Goal: Task Accomplishment & Management: Manage account settings

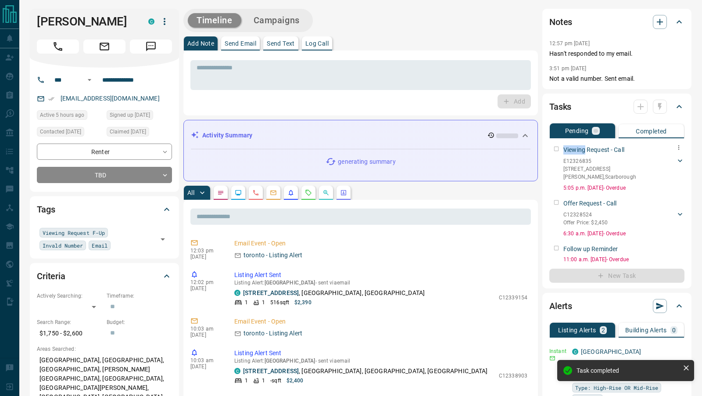
click at [557, 147] on div "Viewing Request - Call E12326835 711 - [STREET_ADDRESS][GEOGRAPHIC_DATA][PERSON…" at bounding box center [616, 167] width 135 height 50
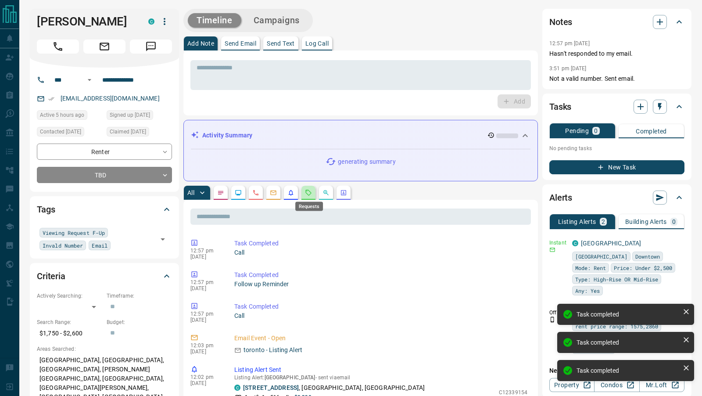
click at [308, 194] on icon "Requests" at bounding box center [308, 192] width 7 height 7
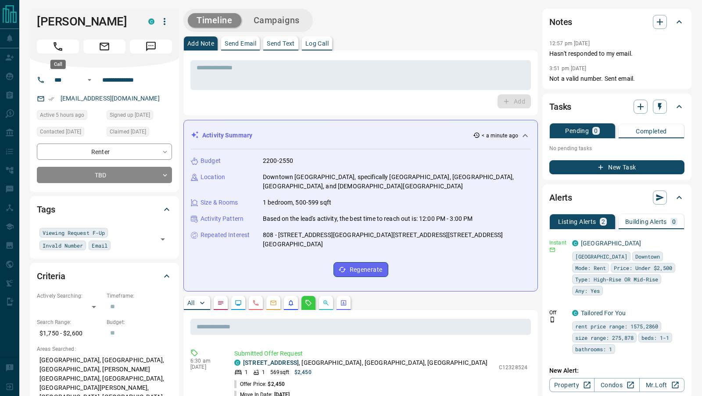
click at [53, 41] on icon "Call" at bounding box center [57, 46] width 11 height 11
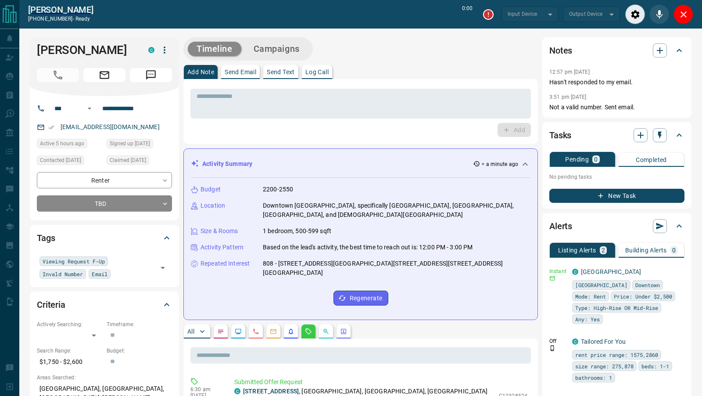
type input "*******"
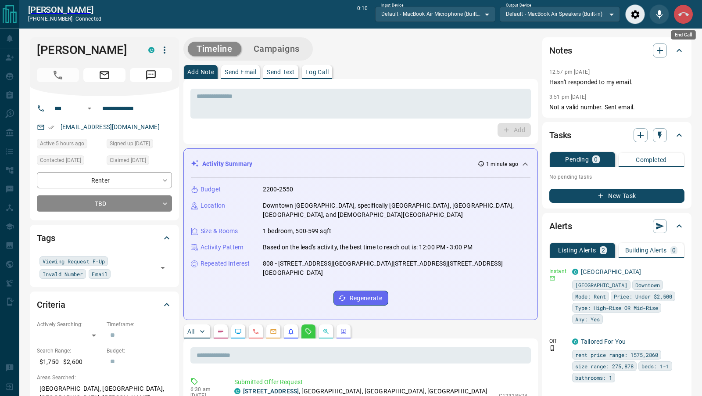
click at [685, 17] on icon "End Call" at bounding box center [683, 14] width 11 height 11
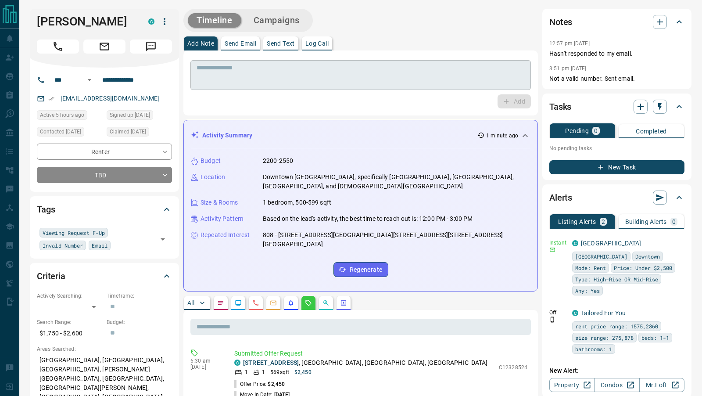
click at [267, 82] on textarea at bounding box center [361, 75] width 328 height 22
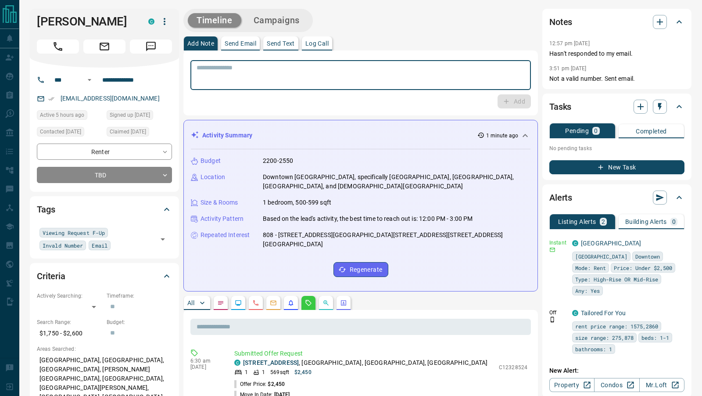
type textarea "*"
click at [315, 42] on p "Log Call" at bounding box center [316, 43] width 23 height 6
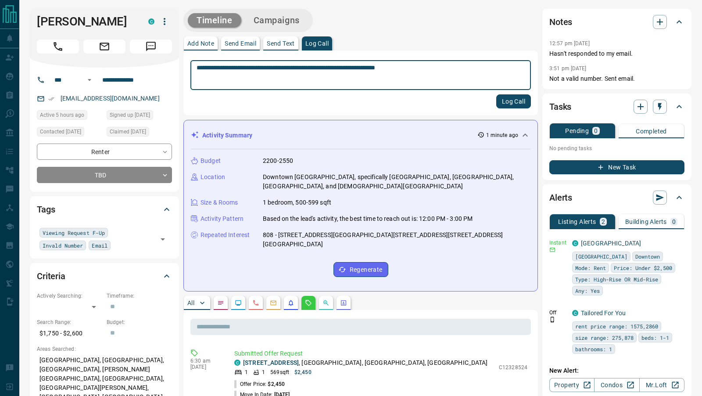
type textarea "**********"
click at [508, 104] on button "Log Call" at bounding box center [513, 101] width 35 height 14
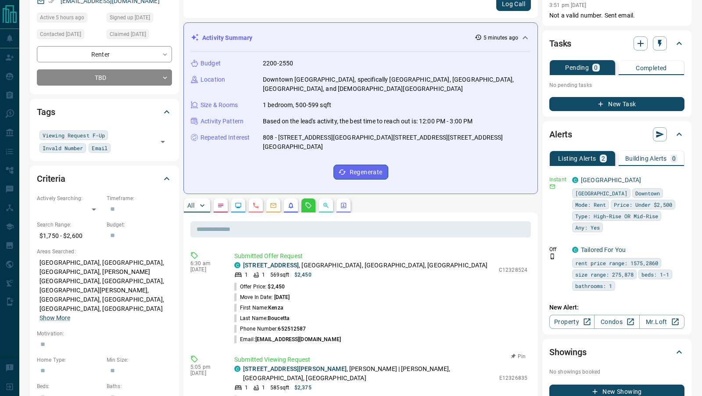
scroll to position [97, 0]
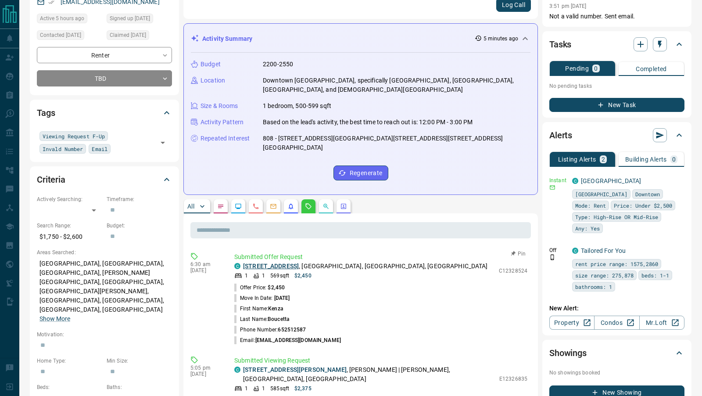
click at [298, 262] on link "[STREET_ADDRESS]" at bounding box center [271, 265] width 56 height 7
drag, startPoint x: 327, startPoint y: 316, endPoint x: 264, endPoint y: 317, distance: 63.2
click at [264, 335] on li "Email: [EMAIL_ADDRESS][DOMAIN_NAME]" at bounding box center [380, 340] width 293 height 11
drag, startPoint x: 321, startPoint y: 321, endPoint x: 256, endPoint y: 323, distance: 64.5
click at [256, 335] on li "Email: [EMAIL_ADDRESS][DOMAIN_NAME]" at bounding box center [380, 340] width 293 height 11
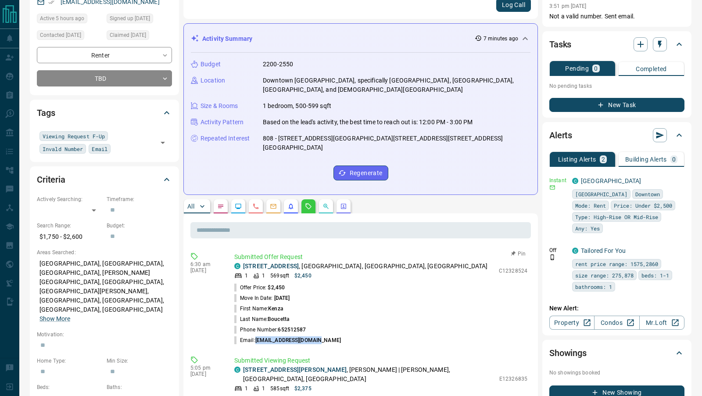
copy span "[EMAIL_ADDRESS][DOMAIN_NAME]"
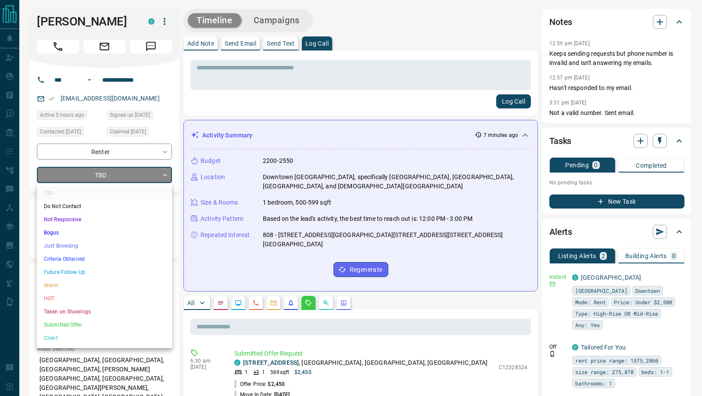
click at [72, 214] on li "Not Responsive" at bounding box center [104, 219] width 135 height 13
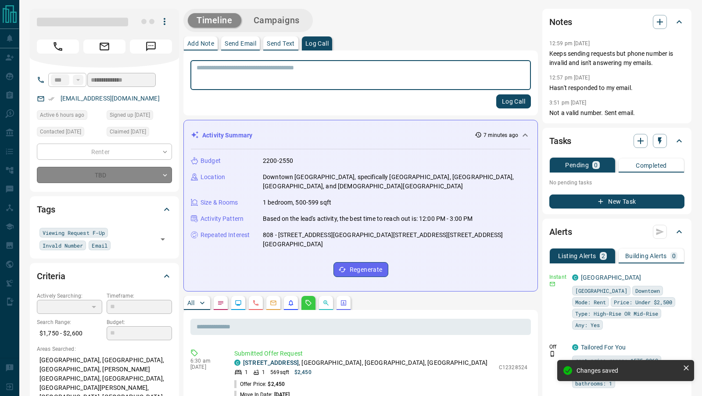
type input "*"
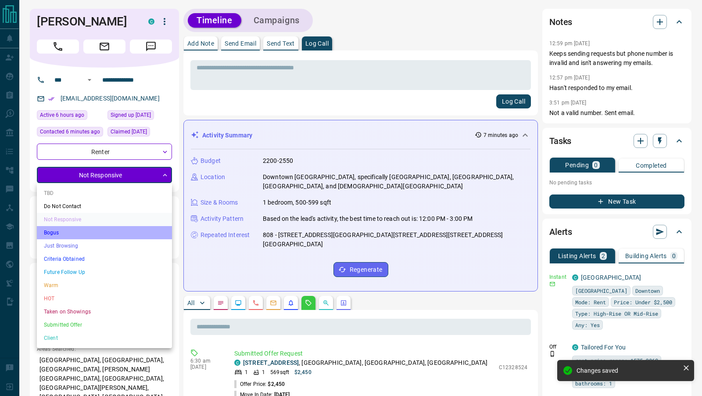
click at [51, 234] on li "Bogus" at bounding box center [104, 232] width 135 height 13
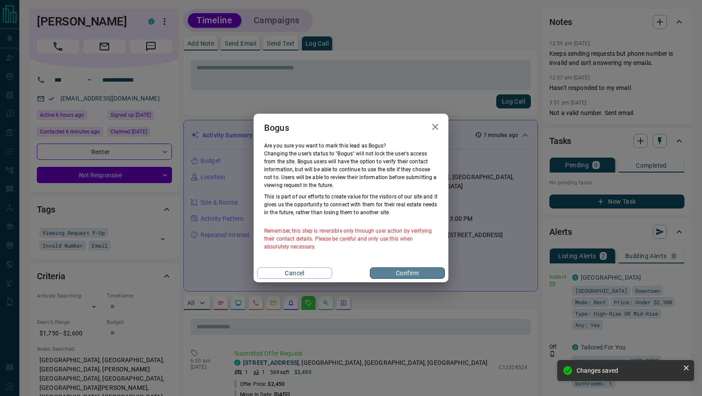
click at [427, 272] on button "Confirm" at bounding box center [407, 272] width 75 height 11
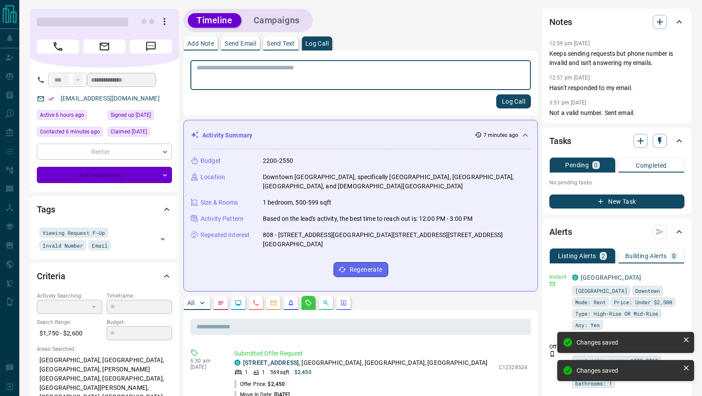
type input "**********"
type input "*"
